Goal: Information Seeking & Learning: Check status

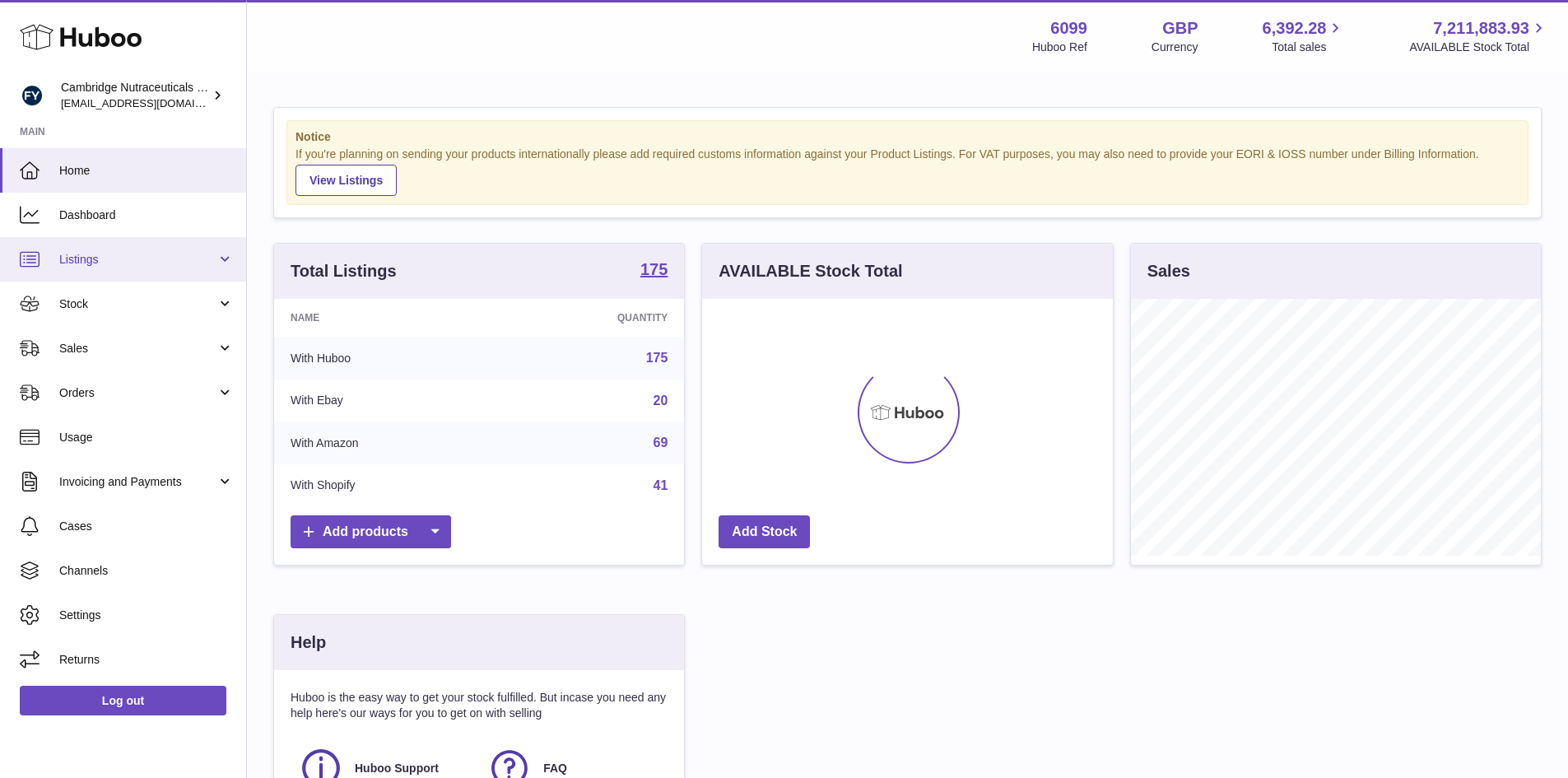
scroll to position [257, 411]
click at [53, 299] on link "Stock" at bounding box center [123, 303] width 246 height 45
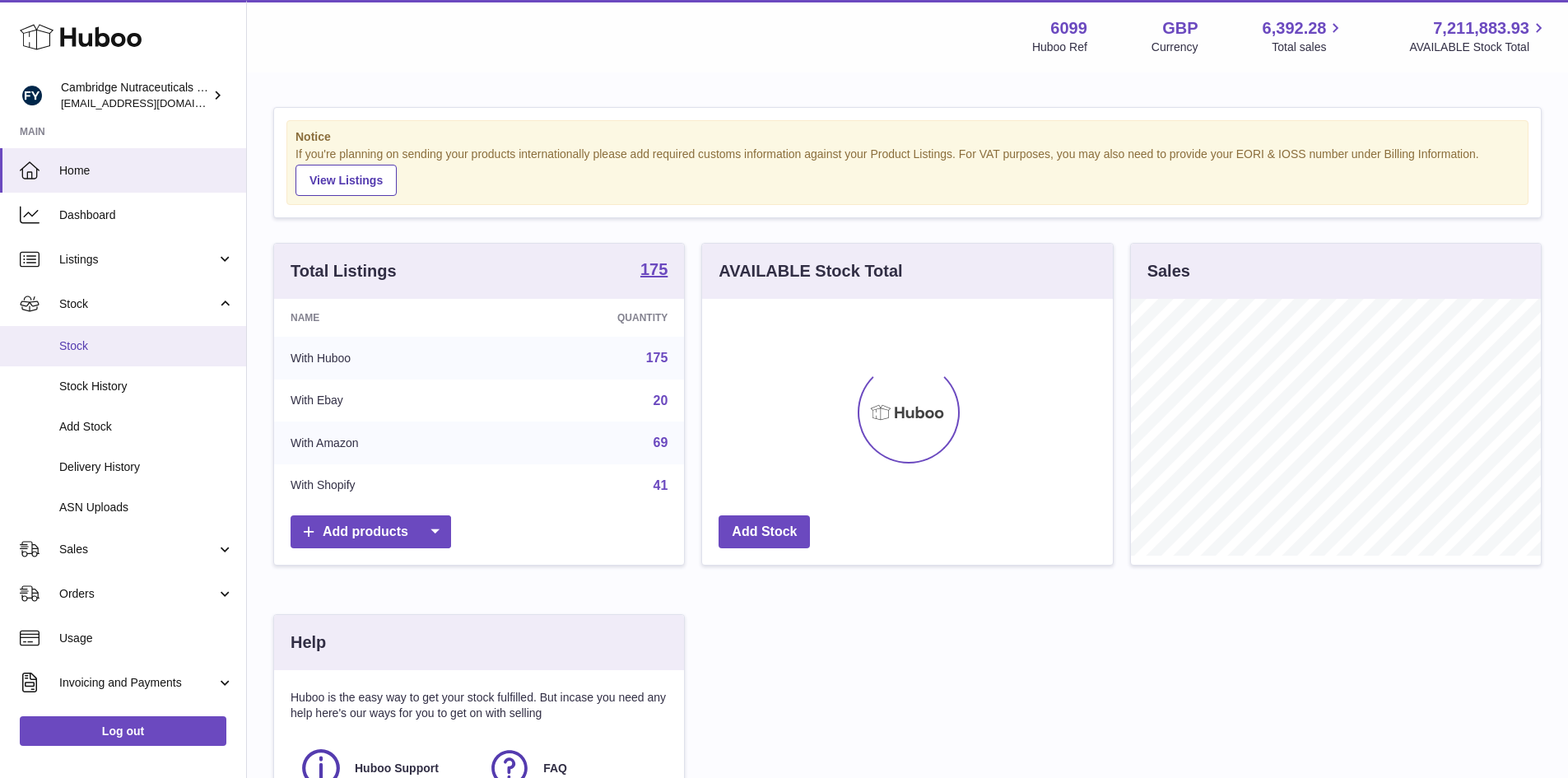
click at [61, 337] on link "Stock" at bounding box center [123, 346] width 246 height 40
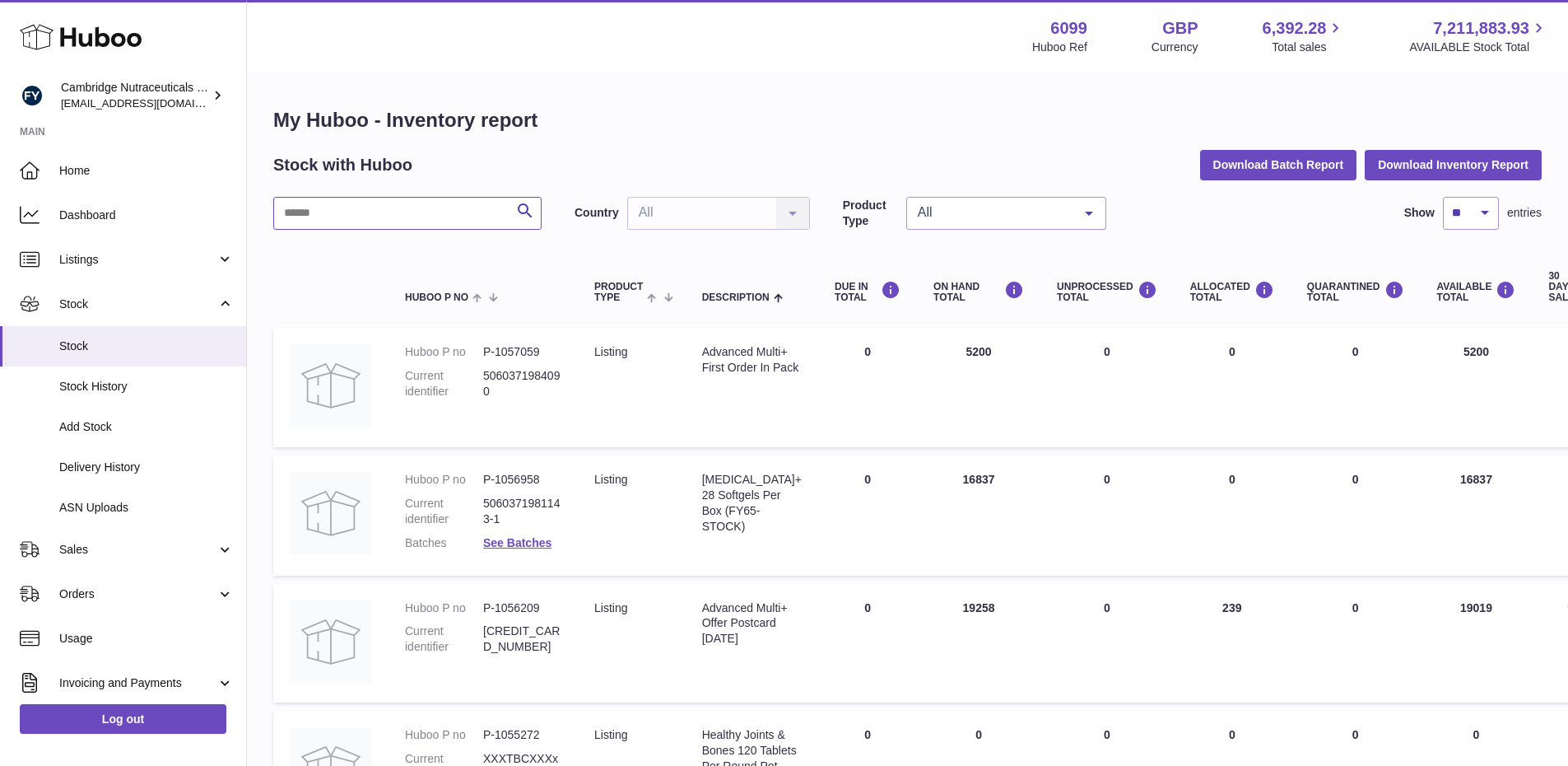
click at [380, 204] on input "text" at bounding box center [407, 213] width 269 height 33
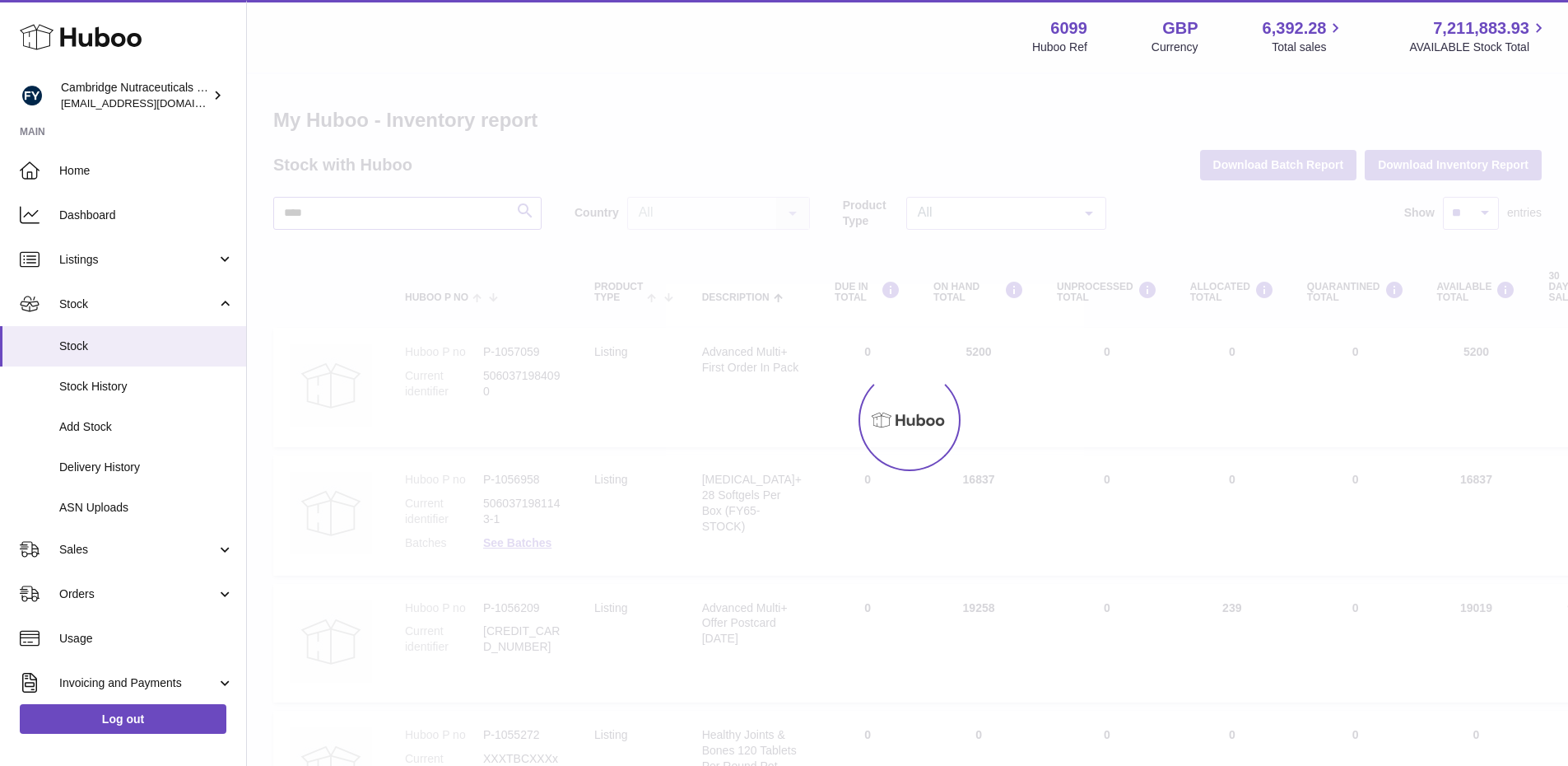
type input "****"
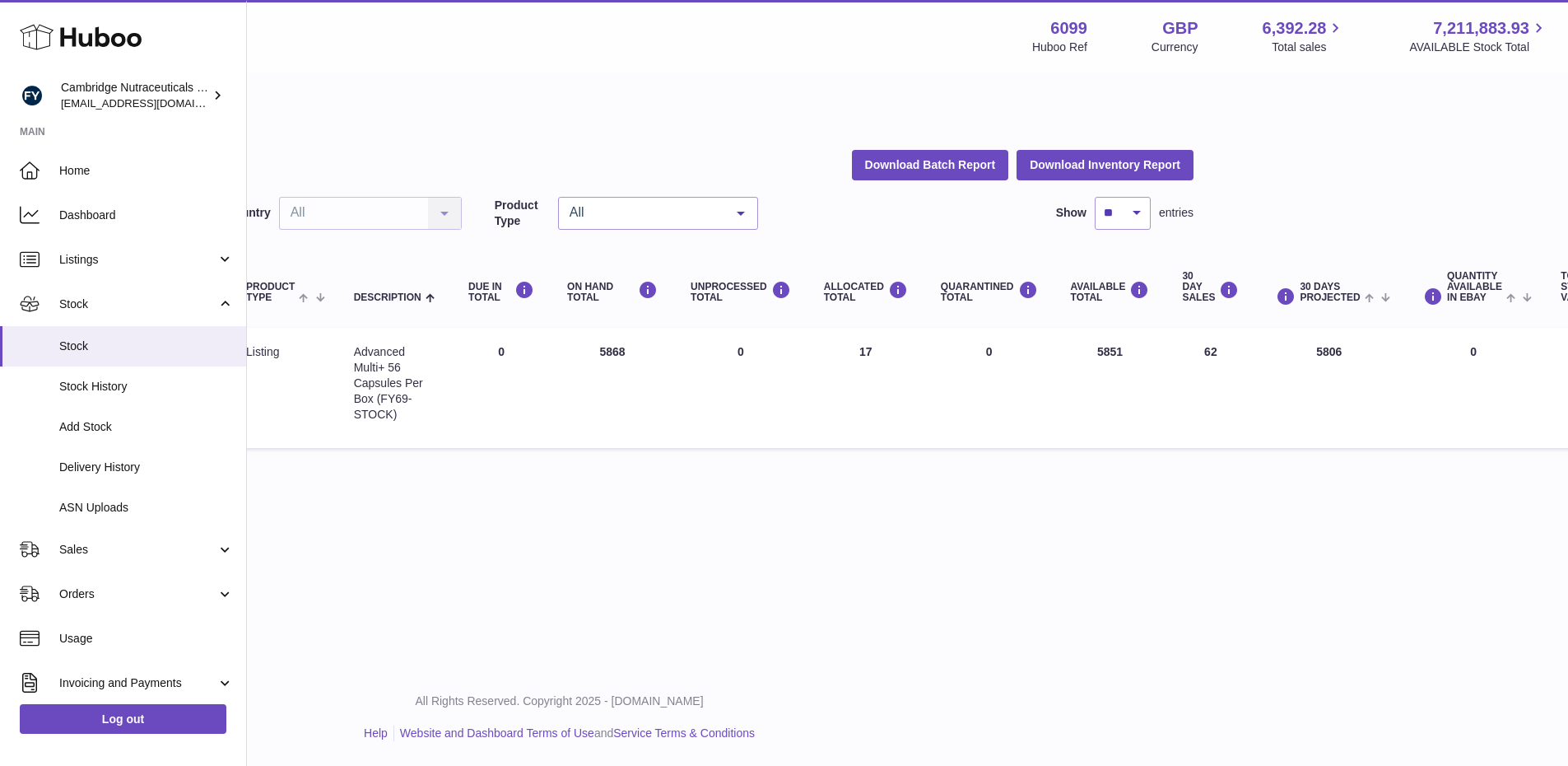
scroll to position [0, 353]
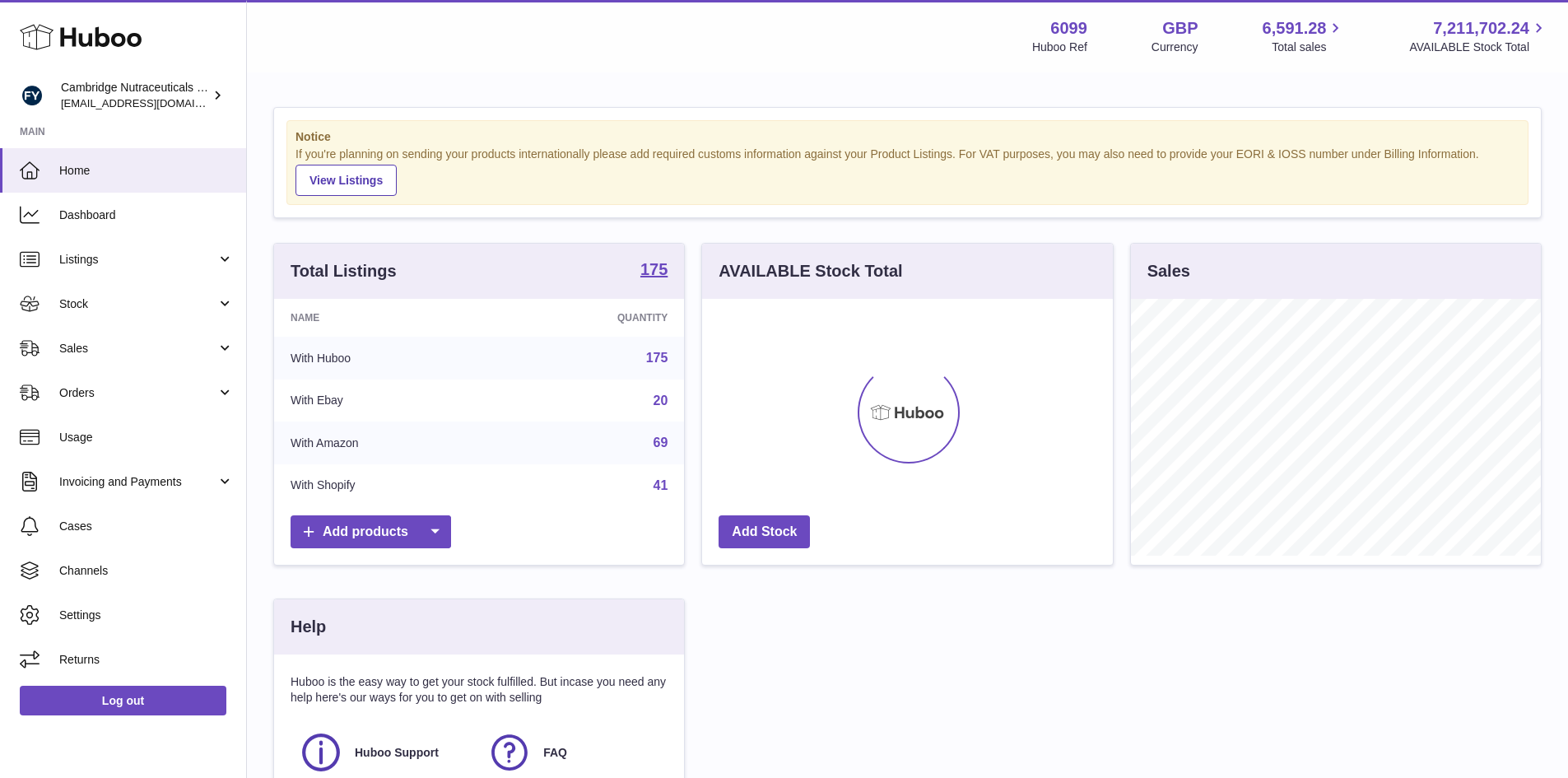
scroll to position [257, 411]
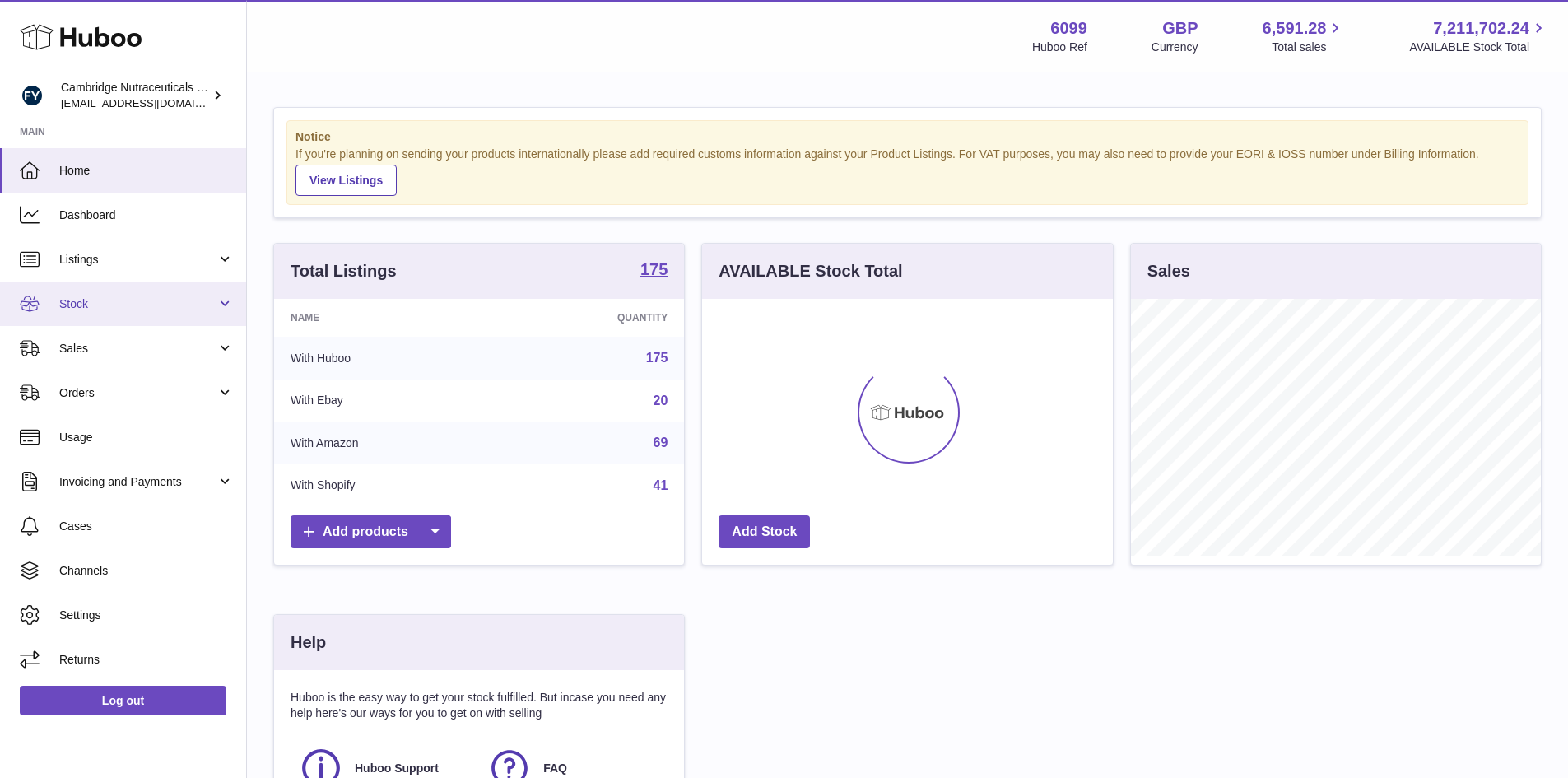
click at [65, 303] on span "Stock" at bounding box center [137, 303] width 158 height 15
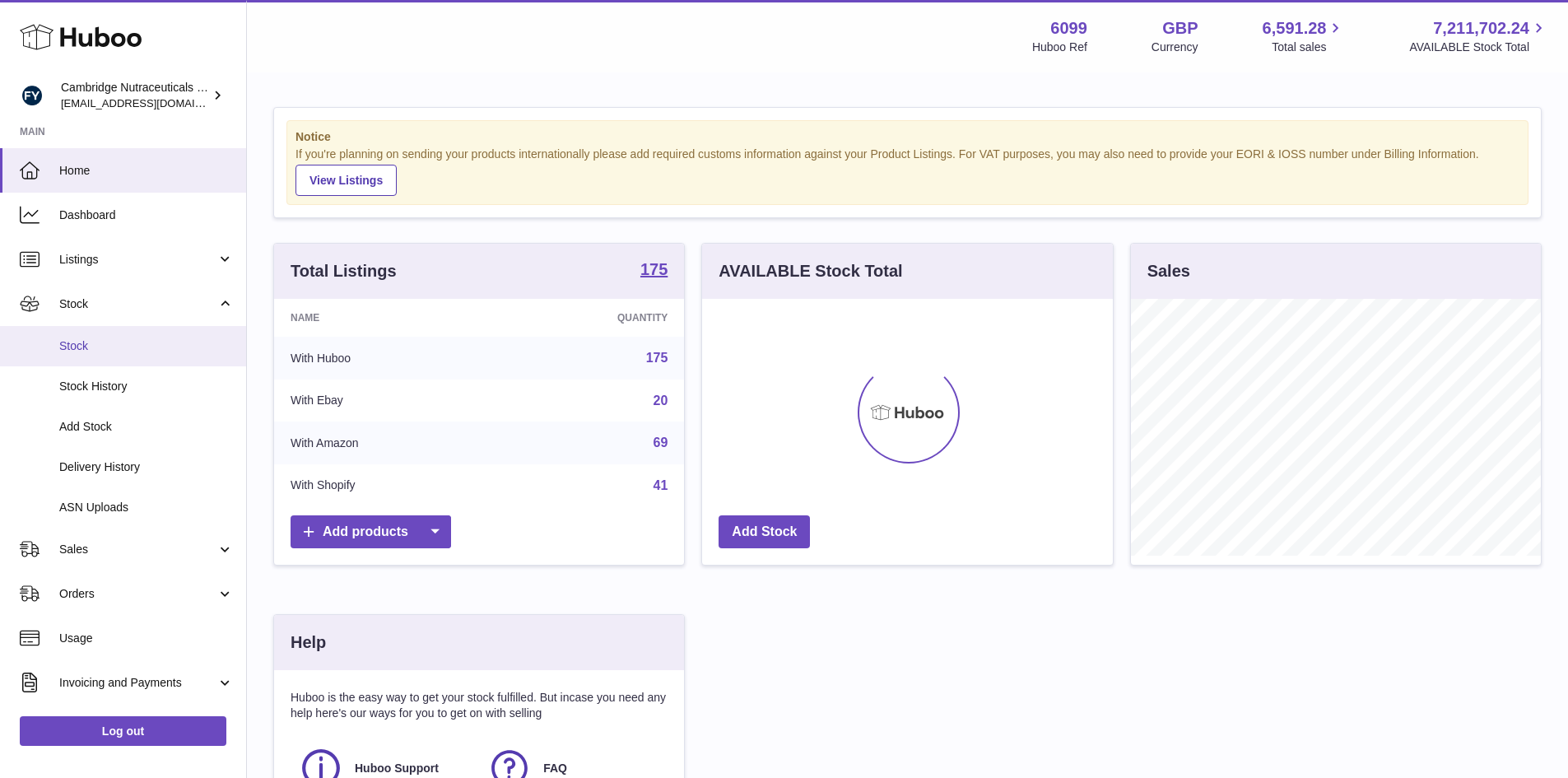
click at [64, 340] on span "Stock" at bounding box center [147, 345] width 175 height 15
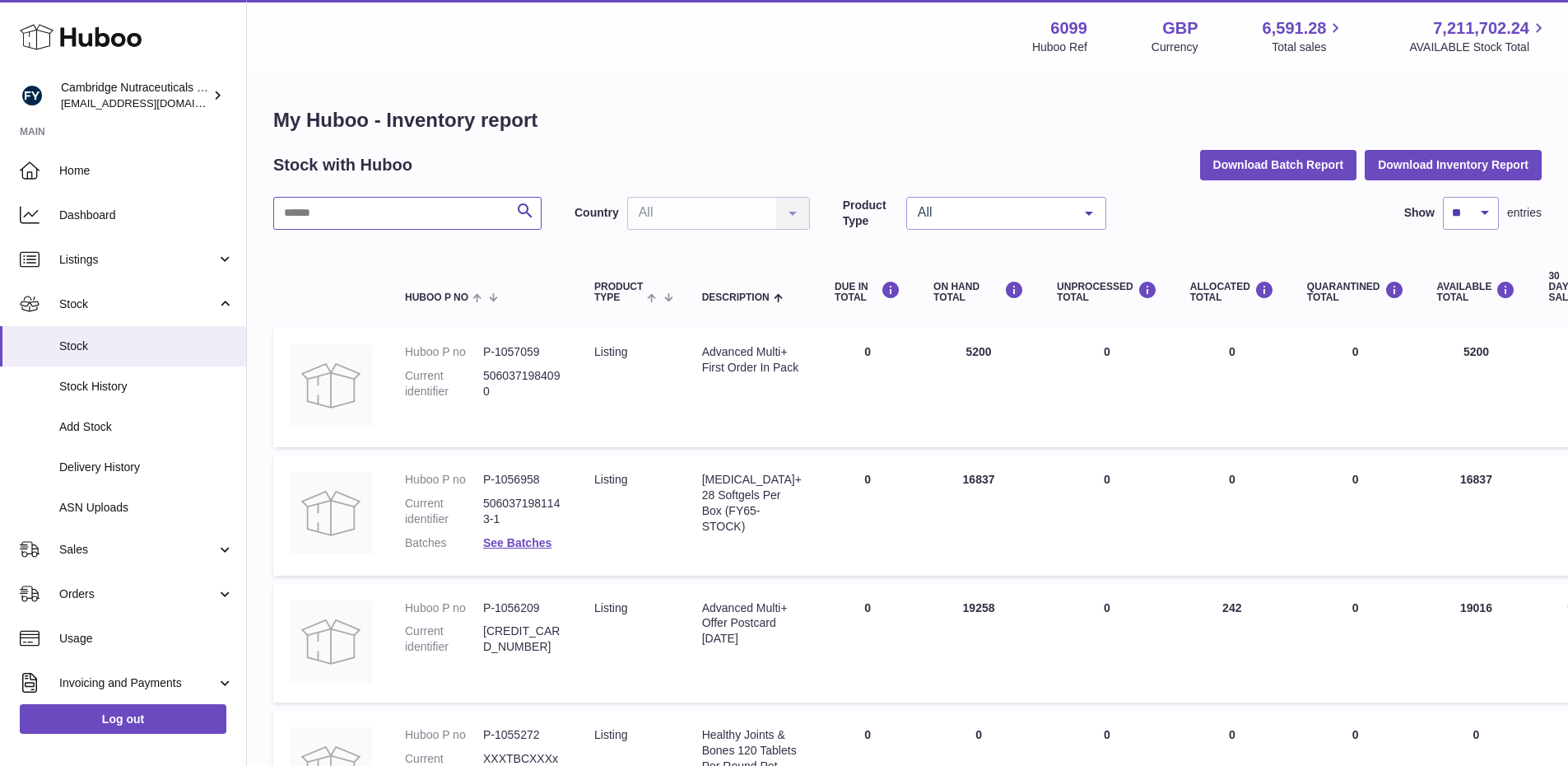
drag, startPoint x: 300, startPoint y: 219, endPoint x: 312, endPoint y: 197, distance: 25.1
click at [311, 201] on input "text" at bounding box center [407, 213] width 269 height 33
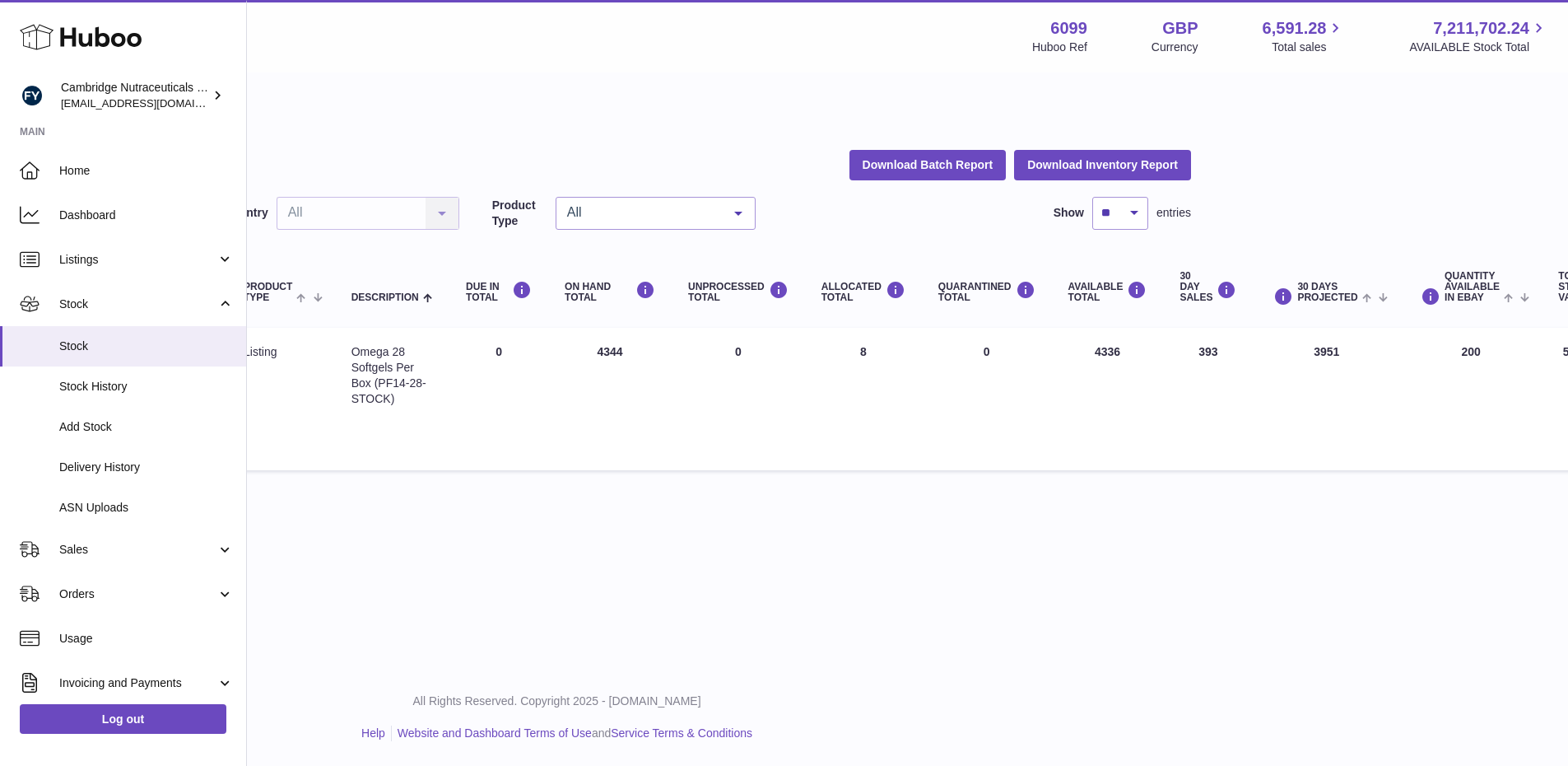
scroll to position [0, 359]
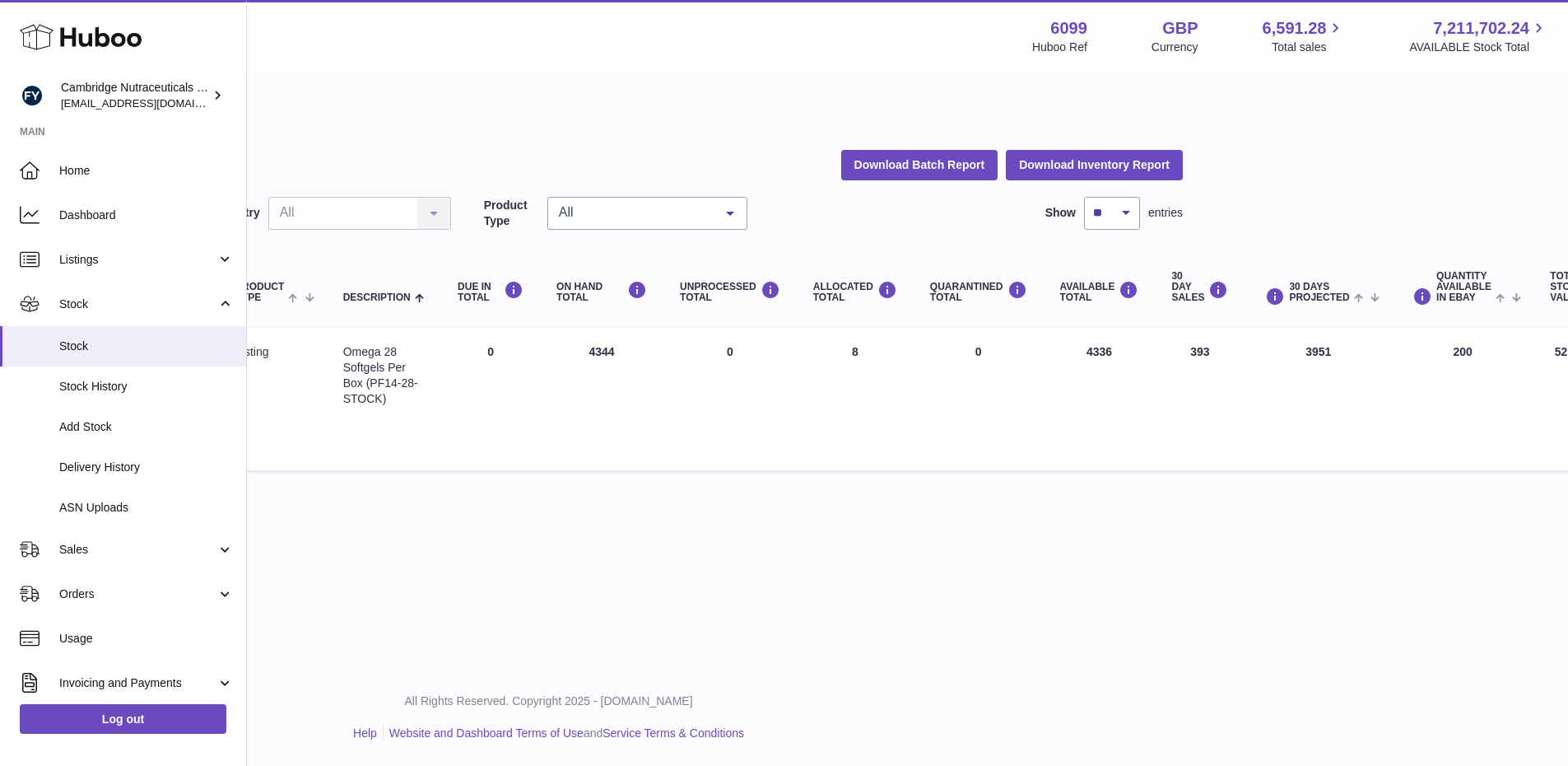
type input "****"
